Goal: Task Accomplishment & Management: Manage account settings

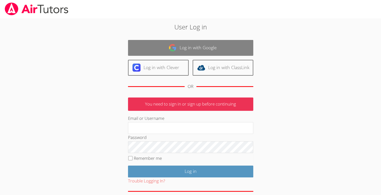
click at [157, 50] on link "Log in with Google" at bounding box center [190, 48] width 125 height 16
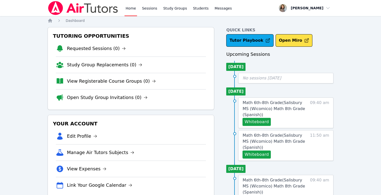
click at [127, 8] on link "Home" at bounding box center [131, 8] width 12 height 16
click at [129, 9] on link "Home" at bounding box center [131, 8] width 12 height 16
click at [127, 6] on link "Home" at bounding box center [131, 8] width 12 height 16
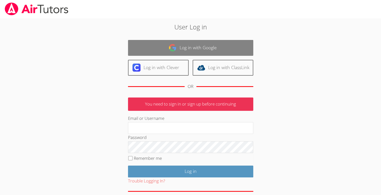
click at [178, 51] on link "Log in with Google" at bounding box center [190, 48] width 125 height 16
